Goal: Task Accomplishment & Management: Complete application form

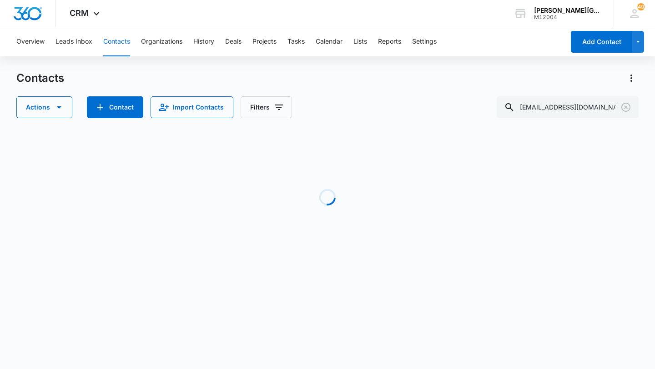
scroll to position [0, 11]
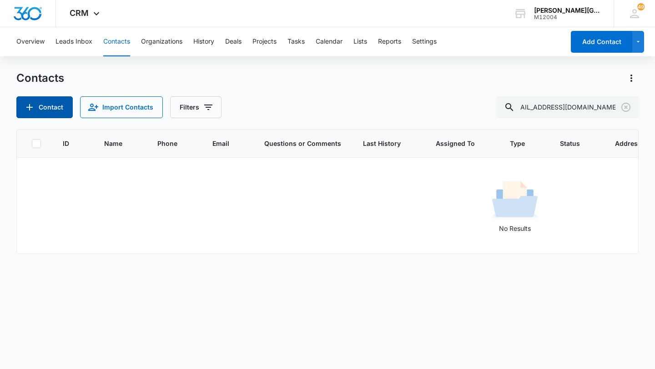
click at [43, 109] on button "Contact" at bounding box center [44, 107] width 56 height 22
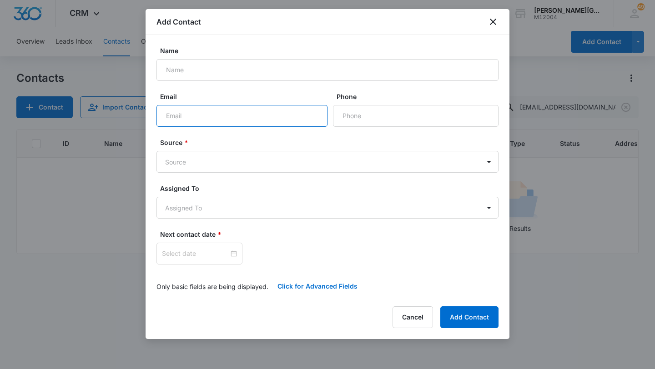
click at [233, 121] on input "Email" at bounding box center [242, 116] width 171 height 22
paste input "[EMAIL_ADDRESS][DOMAIN_NAME]"
type input "[EMAIL_ADDRESS][DOMAIN_NAME]"
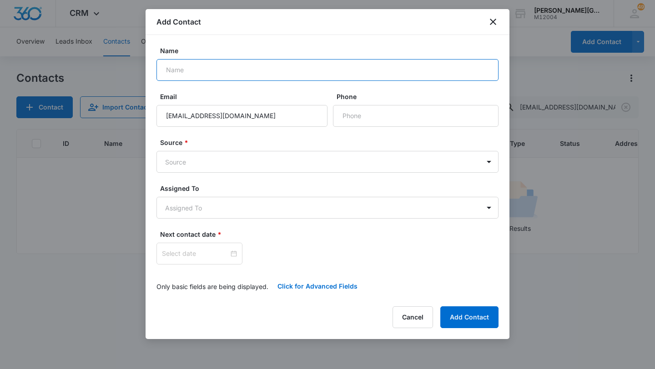
click at [213, 70] on input "Name" at bounding box center [328, 70] width 342 height 22
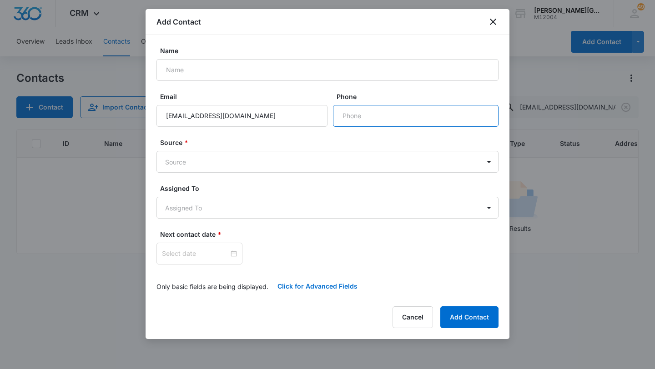
click at [381, 116] on input "Phone" at bounding box center [416, 116] width 166 height 22
type input "[PHONE_NUMBER]"
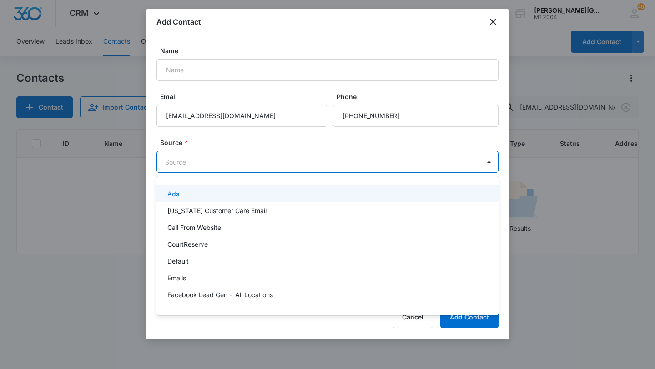
click at [310, 157] on body "CRM Apps Reputation Websites Forms CRM Email Social Shop Payments POS Content A…" at bounding box center [327, 184] width 655 height 369
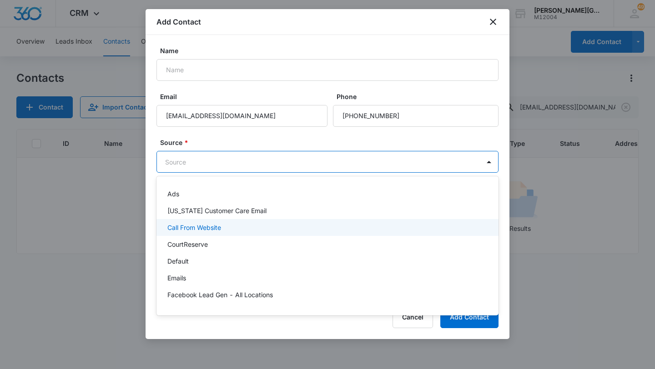
click at [194, 226] on p "Call From Website" at bounding box center [194, 228] width 54 height 10
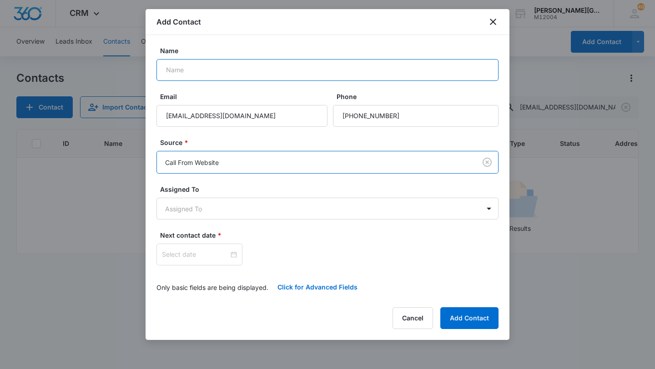
click at [210, 74] on input "Name" at bounding box center [328, 70] width 342 height 22
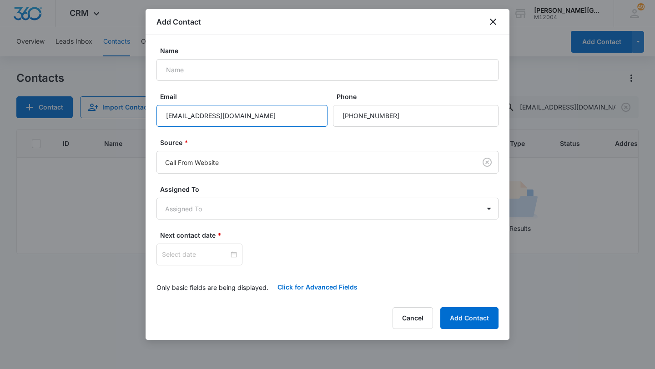
click at [181, 111] on input "[EMAIL_ADDRESS][DOMAIN_NAME]" at bounding box center [242, 116] width 171 height 22
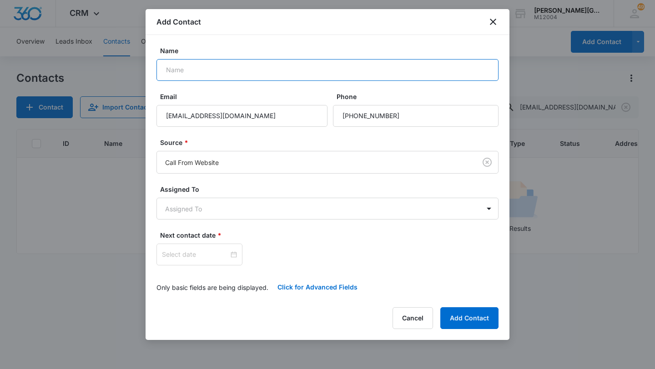
click at [318, 73] on input "Name" at bounding box center [328, 70] width 342 height 22
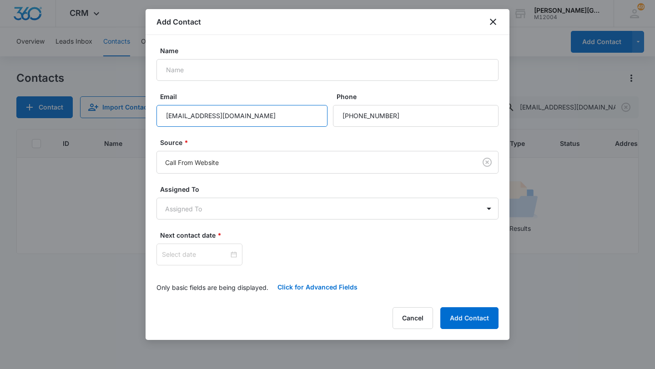
click at [187, 116] on input "[EMAIL_ADDRESS][DOMAIN_NAME]" at bounding box center [242, 116] width 171 height 22
